Goal: Task Accomplishment & Management: Manage account settings

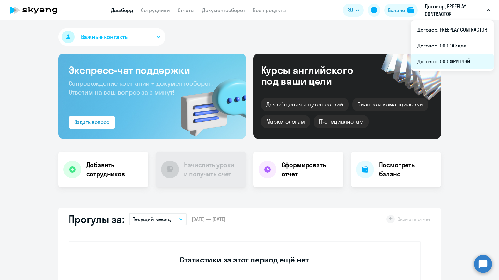
click at [469, 57] on li "Договор, ООО ФРИПЛЭЙ" at bounding box center [452, 62] width 83 height 16
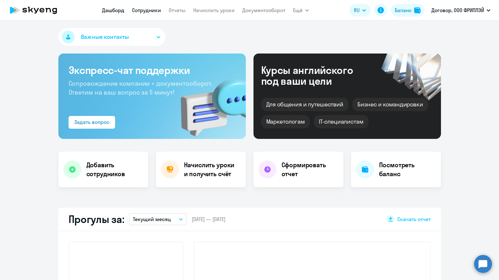
click at [146, 9] on link "Сотрудники" at bounding box center [146, 10] width 29 height 6
select select "30"
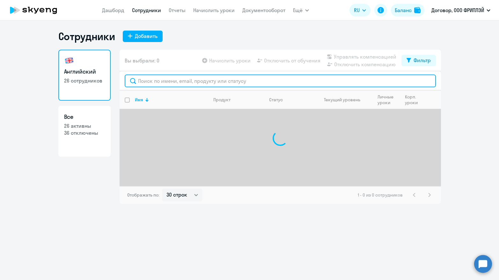
click at [258, 83] on input "text" at bounding box center [280, 81] width 311 height 13
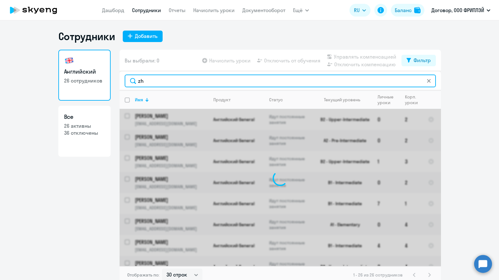
type input "z"
type input "ч"
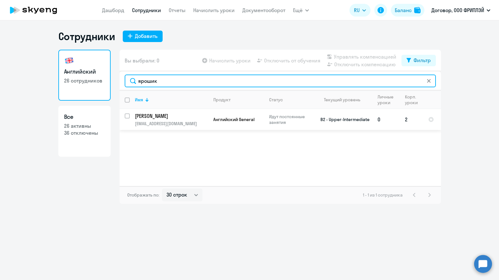
type input "ярошик"
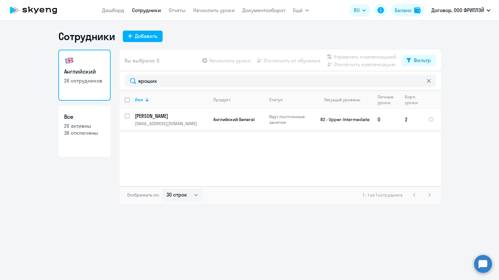
click at [127, 115] on input "select row 36630782" at bounding box center [131, 119] width 13 height 13
checkbox input "true"
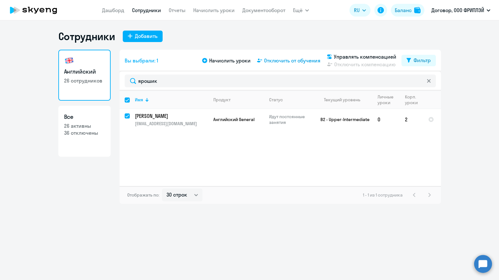
click at [286, 62] on span "Отключить от обучения" at bounding box center [292, 61] width 56 height 8
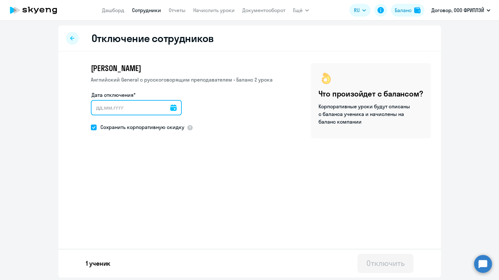
click at [157, 105] on input "Дата отключения*" at bounding box center [136, 107] width 91 height 15
click at [170, 111] on div at bounding box center [173, 107] width 6 height 15
click at [161, 105] on input "Дата отключения*" at bounding box center [136, 107] width 91 height 15
click at [142, 111] on input "Дата отключения*" at bounding box center [136, 107] width 91 height 15
click at [170, 109] on icon at bounding box center [173, 108] width 6 height 6
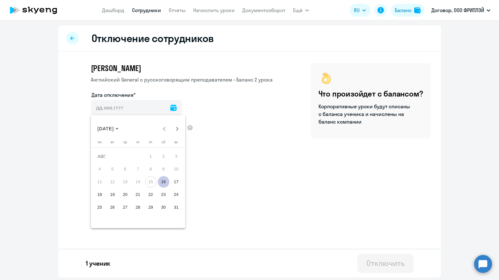
drag, startPoint x: 162, startPoint y: 181, endPoint x: 160, endPoint y: 179, distance: 3.4
click at [162, 181] on span "16" at bounding box center [163, 181] width 11 height 11
type input "[DATE]"
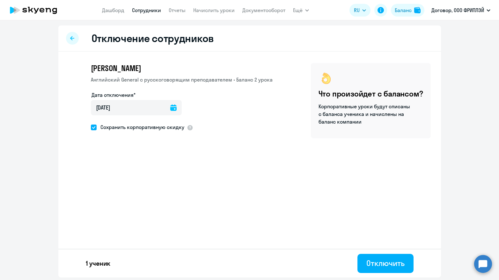
click at [96, 129] on span at bounding box center [94, 128] width 6 height 6
click at [91, 127] on input "Сохранить корпоративную скидку" at bounding box center [90, 127] width 0 height 0
checkbox input "false"
click at [399, 271] on button "Отключить" at bounding box center [385, 263] width 56 height 19
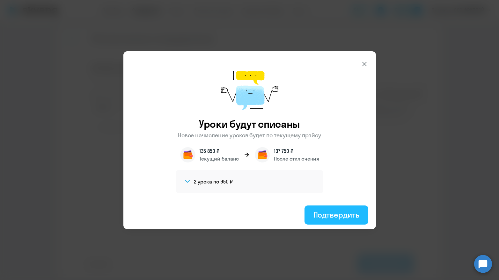
click at [340, 218] on div "Подтвердить" at bounding box center [336, 215] width 46 height 10
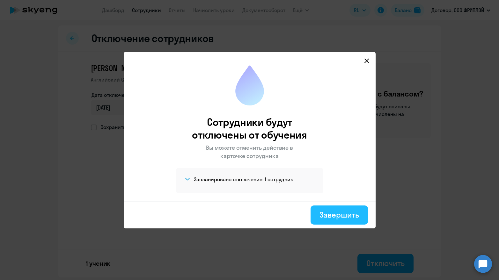
click at [339, 210] on div "Завершить" at bounding box center [338, 215] width 39 height 10
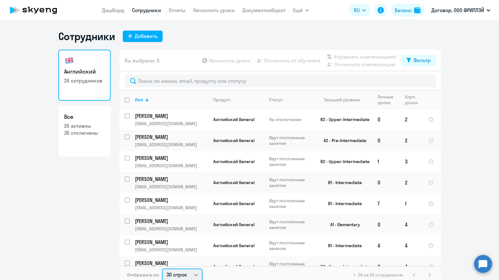
click at [180, 269] on select "30 строк 50 строк 100 строк" at bounding box center [182, 275] width 40 height 13
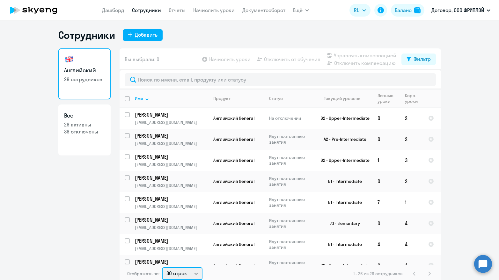
select select "50"
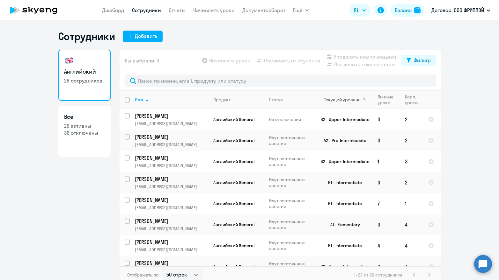
click at [336, 104] on th "Текущий уровень" at bounding box center [342, 99] width 59 height 18
click at [339, 100] on div "Текущий уровень" at bounding box center [342, 100] width 36 height 6
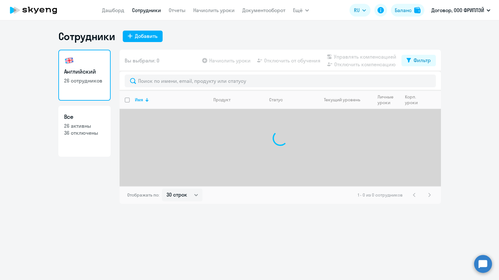
select select "30"
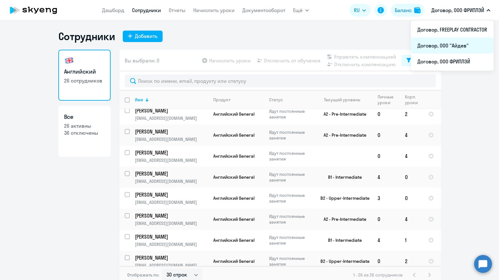
scroll to position [1, 0]
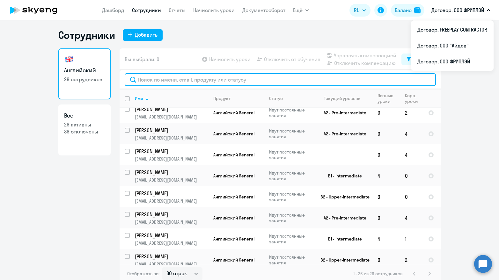
click at [244, 79] on input "text" at bounding box center [280, 79] width 311 height 13
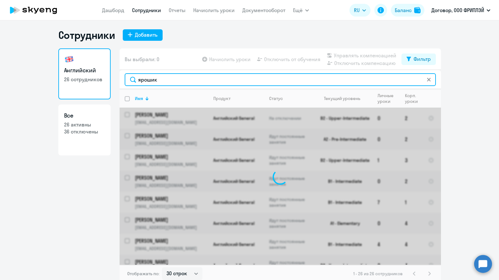
scroll to position [0, 0]
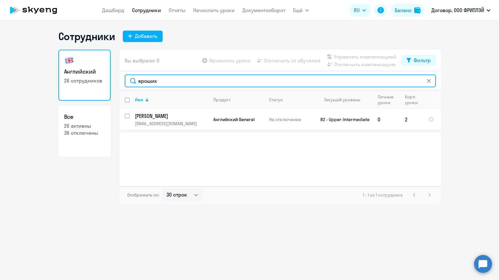
type input "ярошик"
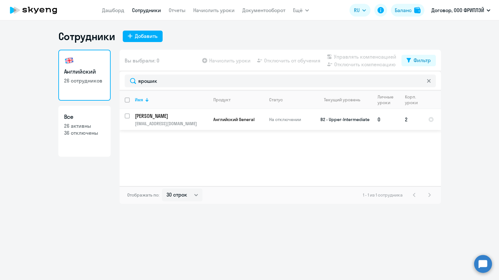
click at [160, 119] on p "[PERSON_NAME]" at bounding box center [171, 115] width 72 height 7
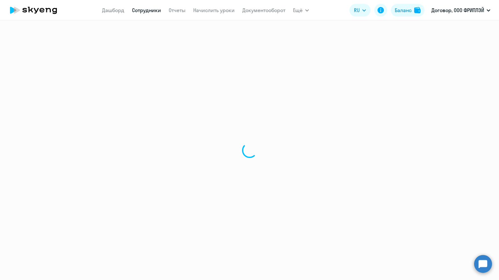
select select "english"
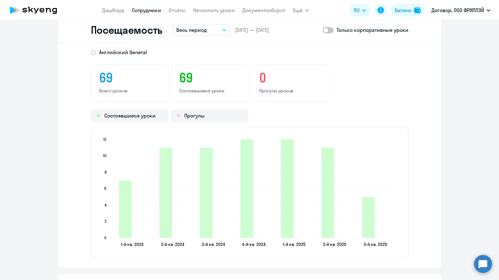
scroll to position [834, 0]
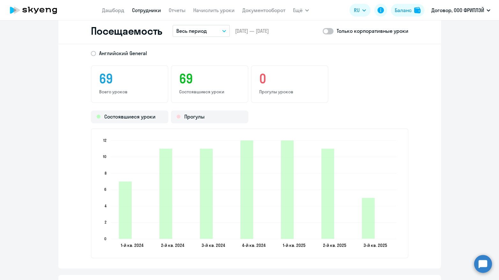
click at [200, 28] on p "Весь период" at bounding box center [191, 31] width 31 height 8
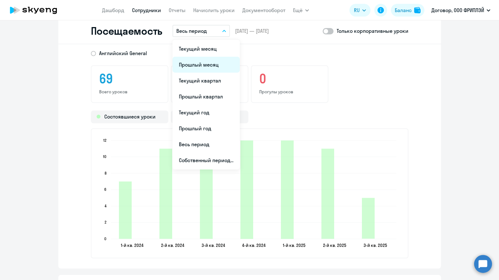
click at [196, 62] on li "Прошлый месяц" at bounding box center [205, 65] width 67 height 16
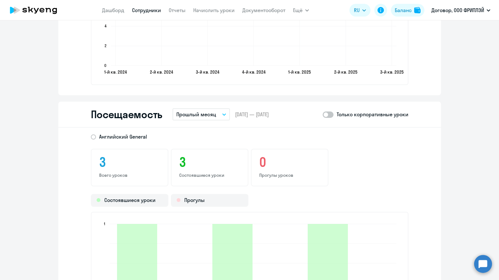
scroll to position [752, 0]
click at [203, 104] on div "Посещаемость Прошлый месяц Текущий месяц Прошлый месяц Текущий квартал Прошлый …" at bounding box center [249, 114] width 382 height 26
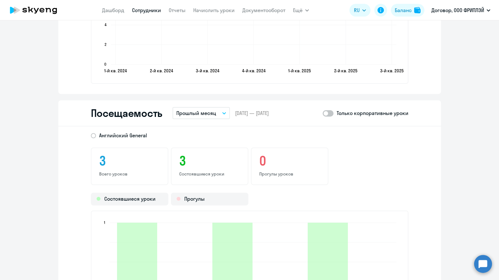
click at [205, 111] on p "Прошлый месяц" at bounding box center [196, 113] width 40 height 8
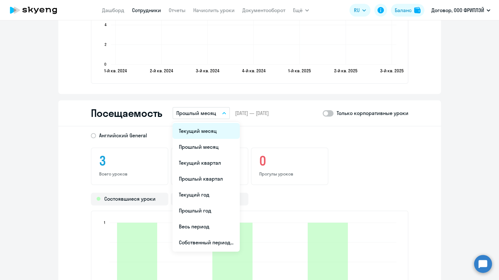
click at [199, 126] on li "Текущий месяц" at bounding box center [205, 131] width 67 height 16
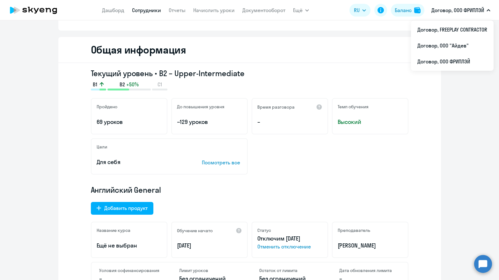
scroll to position [0, 0]
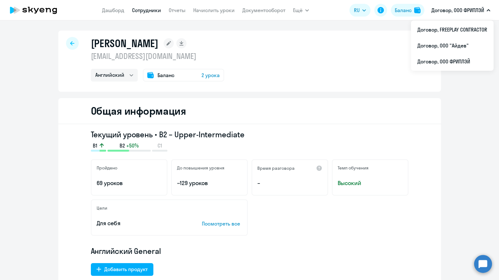
click at [145, 12] on link "Сотрудники" at bounding box center [146, 10] width 29 height 6
select select "30"
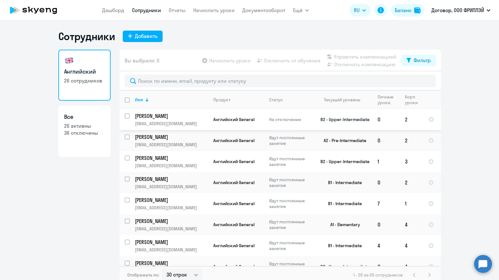
click at [185, 112] on p "[PERSON_NAME]" at bounding box center [171, 115] width 72 height 7
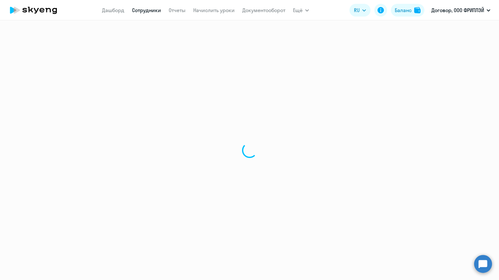
select select "english"
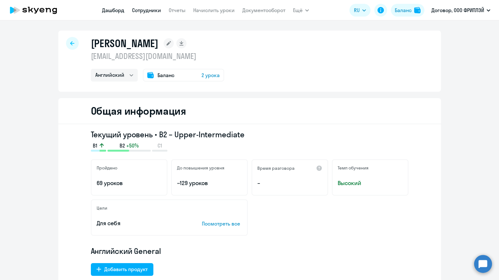
click at [110, 10] on link "Дашборд" at bounding box center [113, 10] width 22 height 6
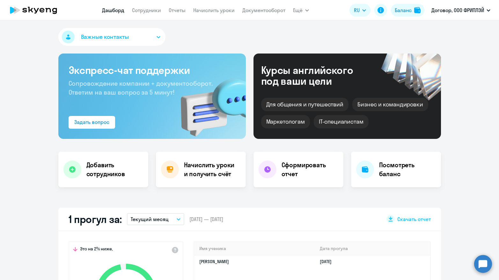
click at [146, 14] on nav "Дашборд Сотрудники Отчеты Начислить уроки Документооборот" at bounding box center [193, 10] width 183 height 13
click at [148, 10] on link "Сотрудники" at bounding box center [146, 10] width 29 height 6
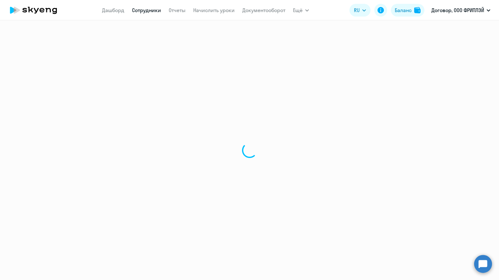
select select "30"
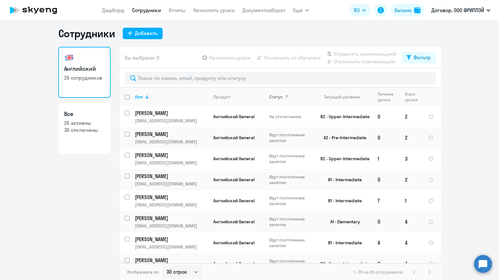
scroll to position [4, 0]
